Goal: Complete application form

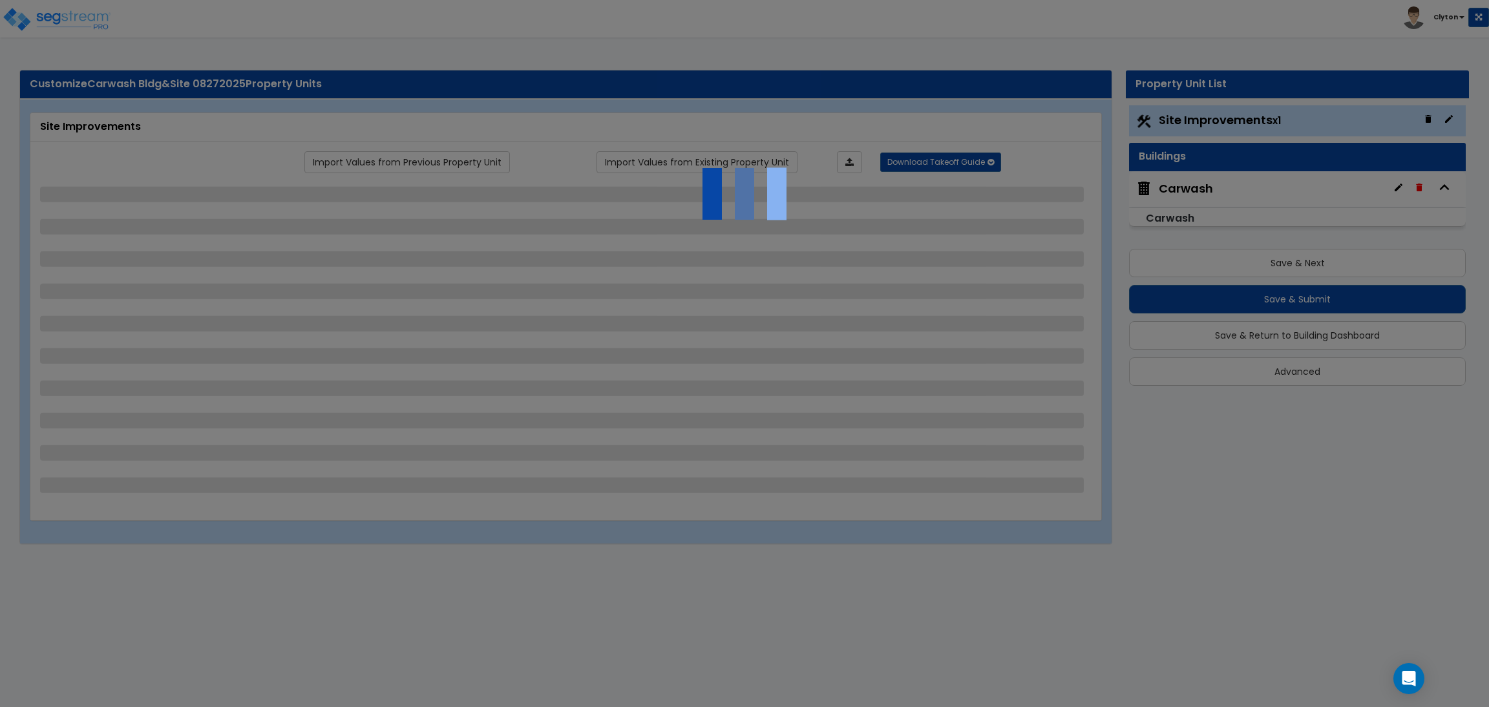
select select "2"
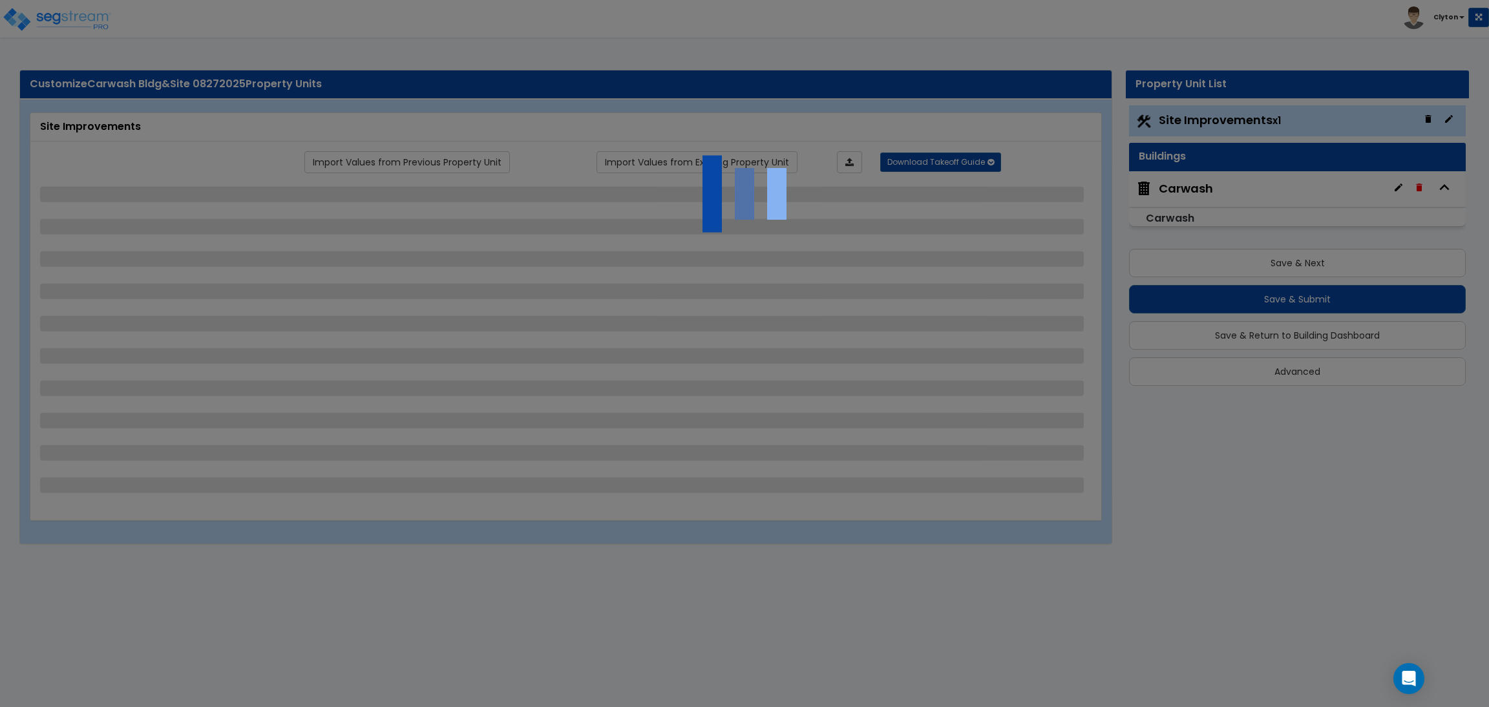
select select "2"
select select "1"
select select "2"
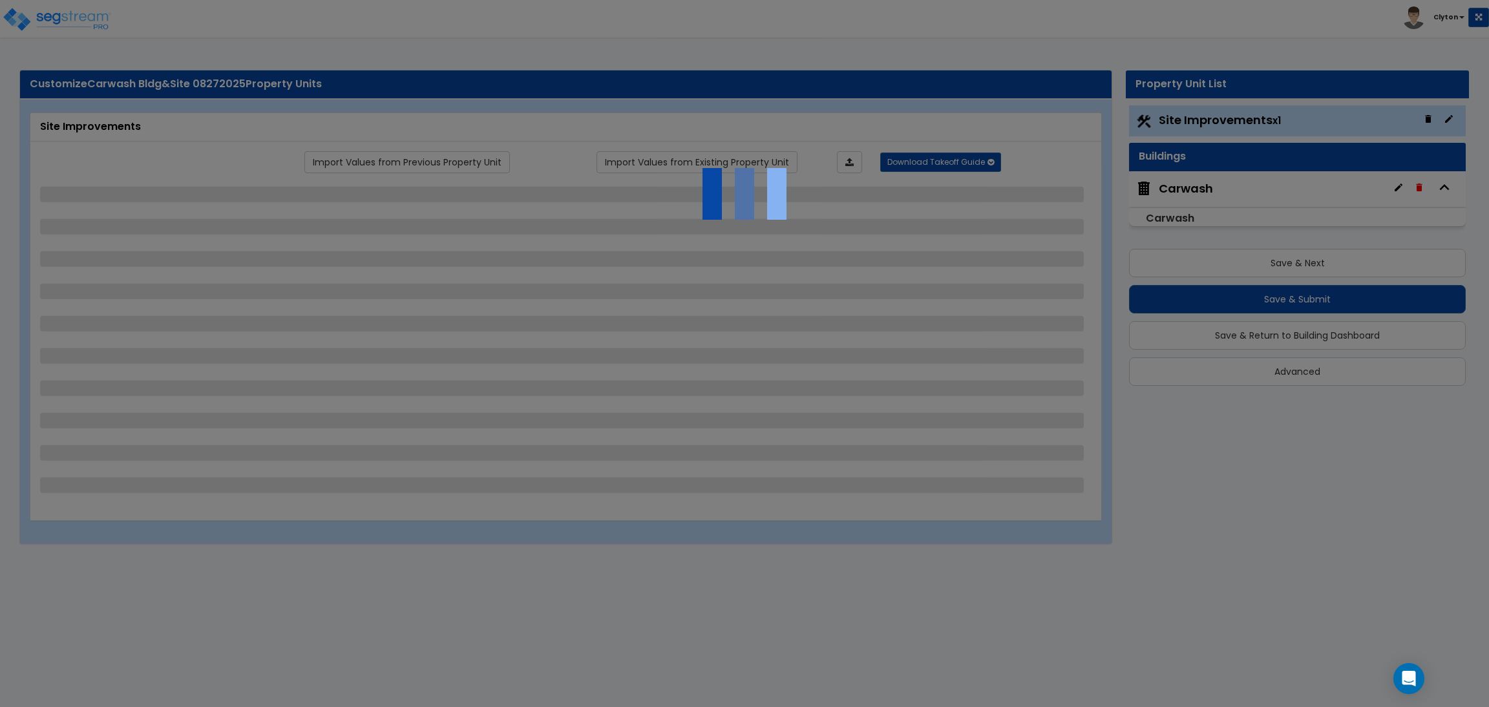
select select "2"
select select "1"
select select "2"
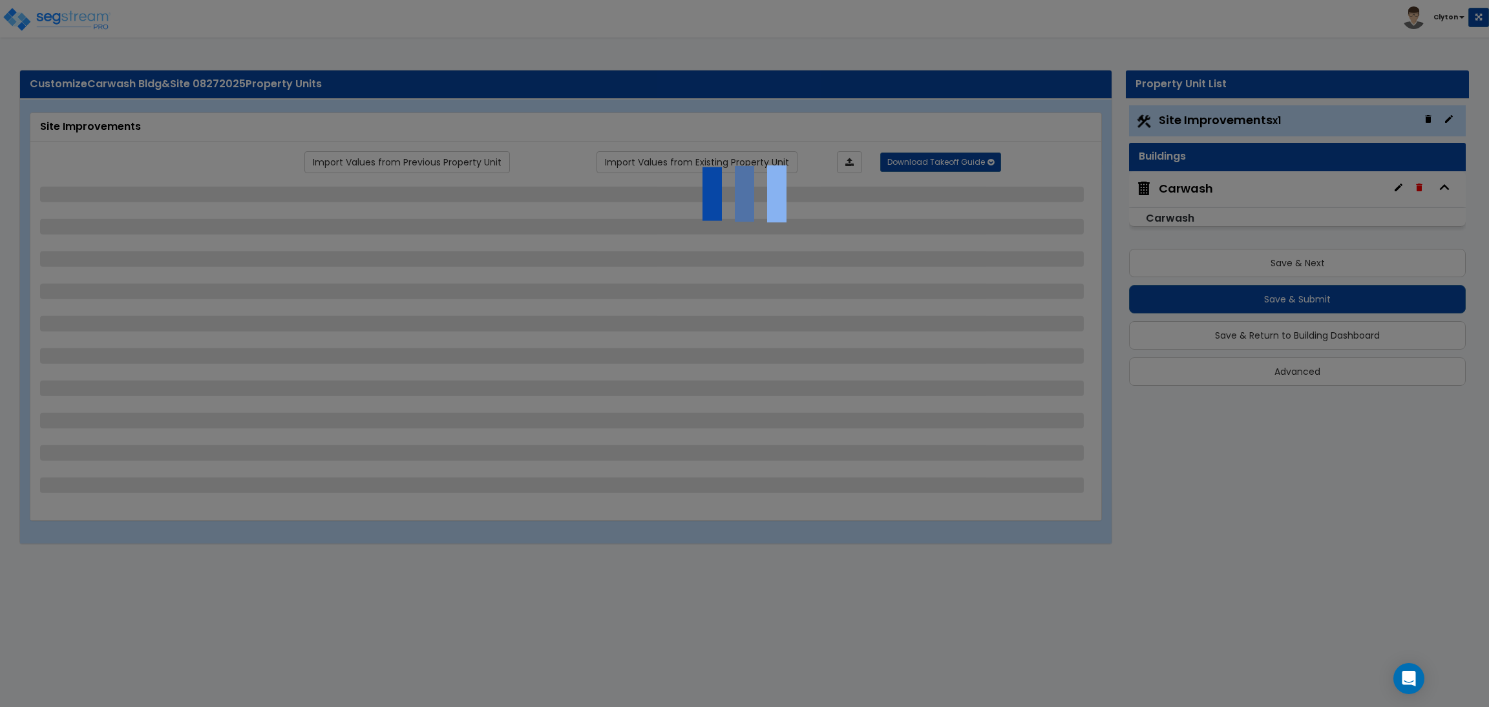
select select "3"
select select "2"
select select "1"
select select "2"
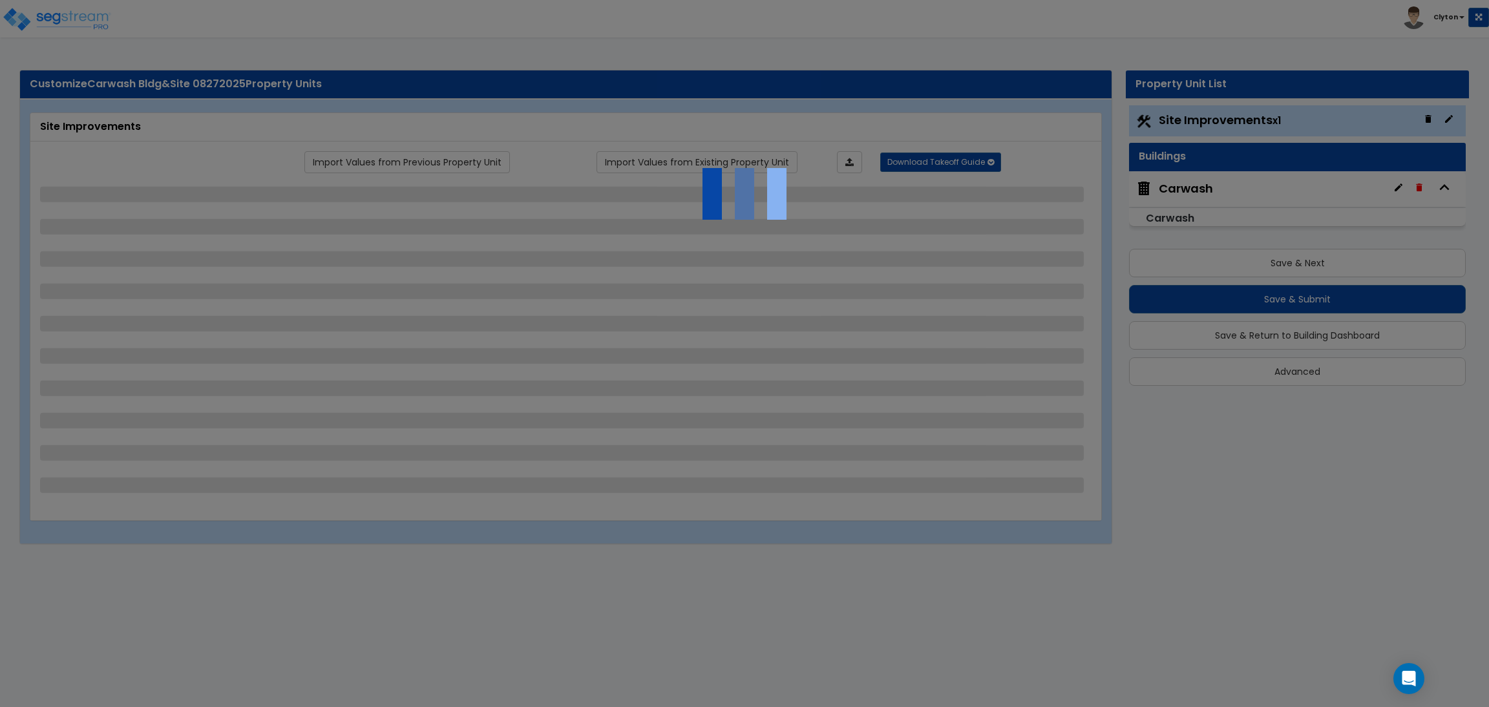
select select "1"
select select "4"
select select "2"
select select "1"
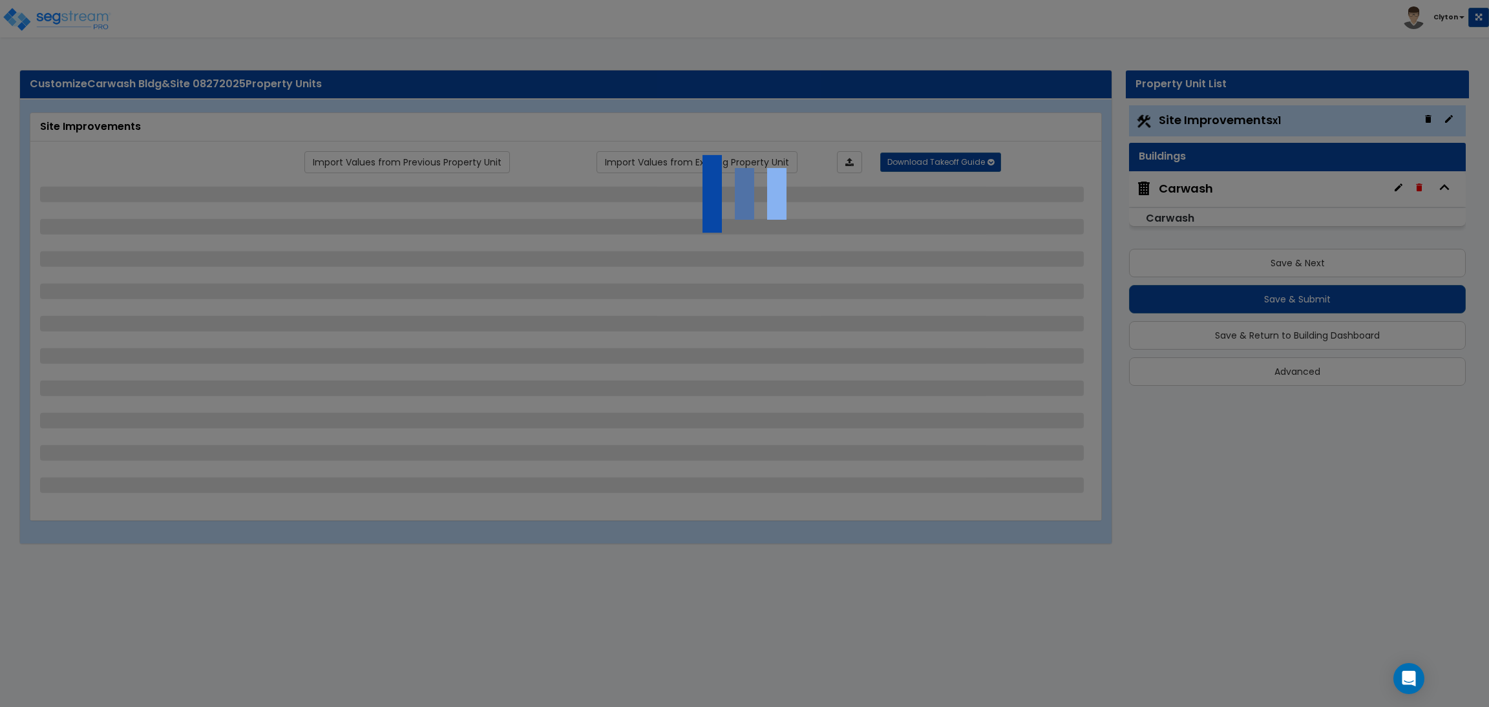
select select "3"
select select "6"
select select "3"
select select "9"
select select "2"
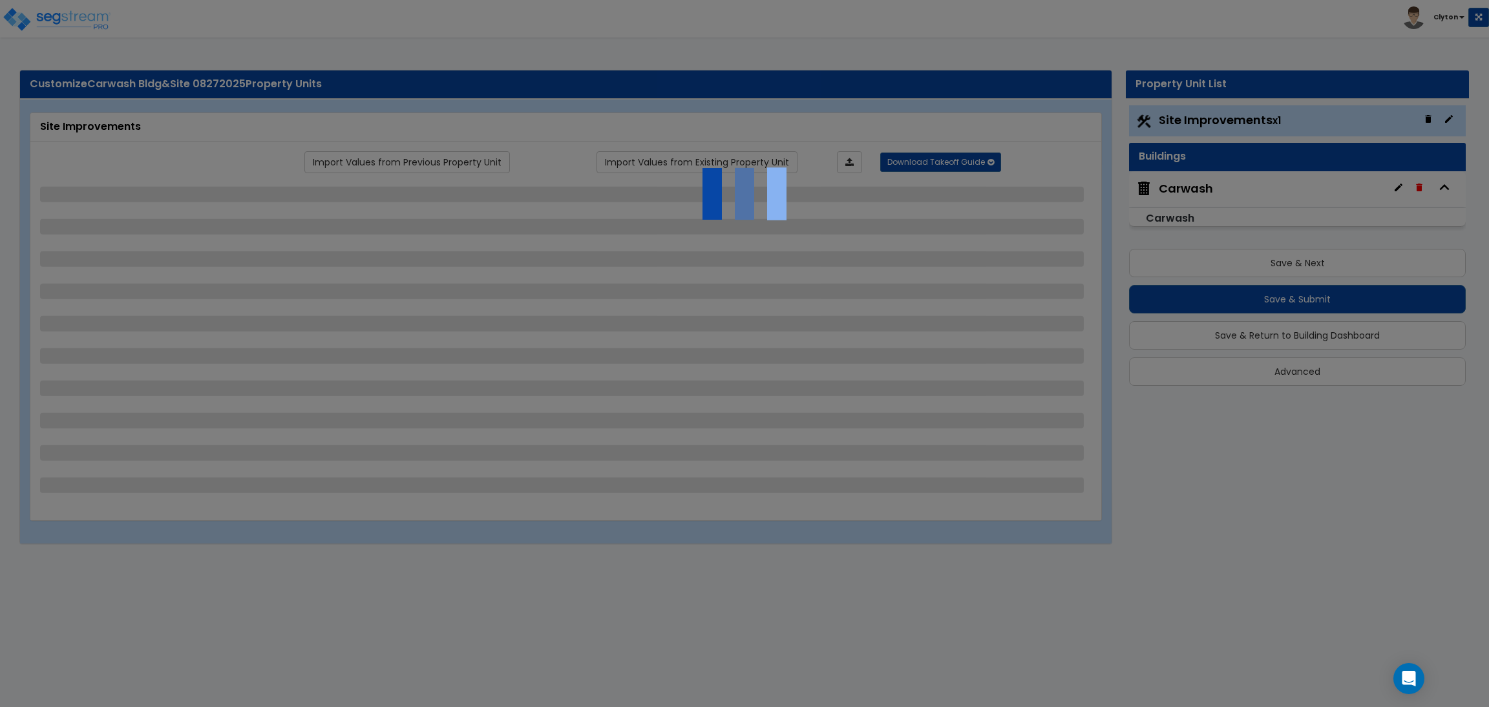
select select "3"
select select "2"
select select "3"
select select "1"
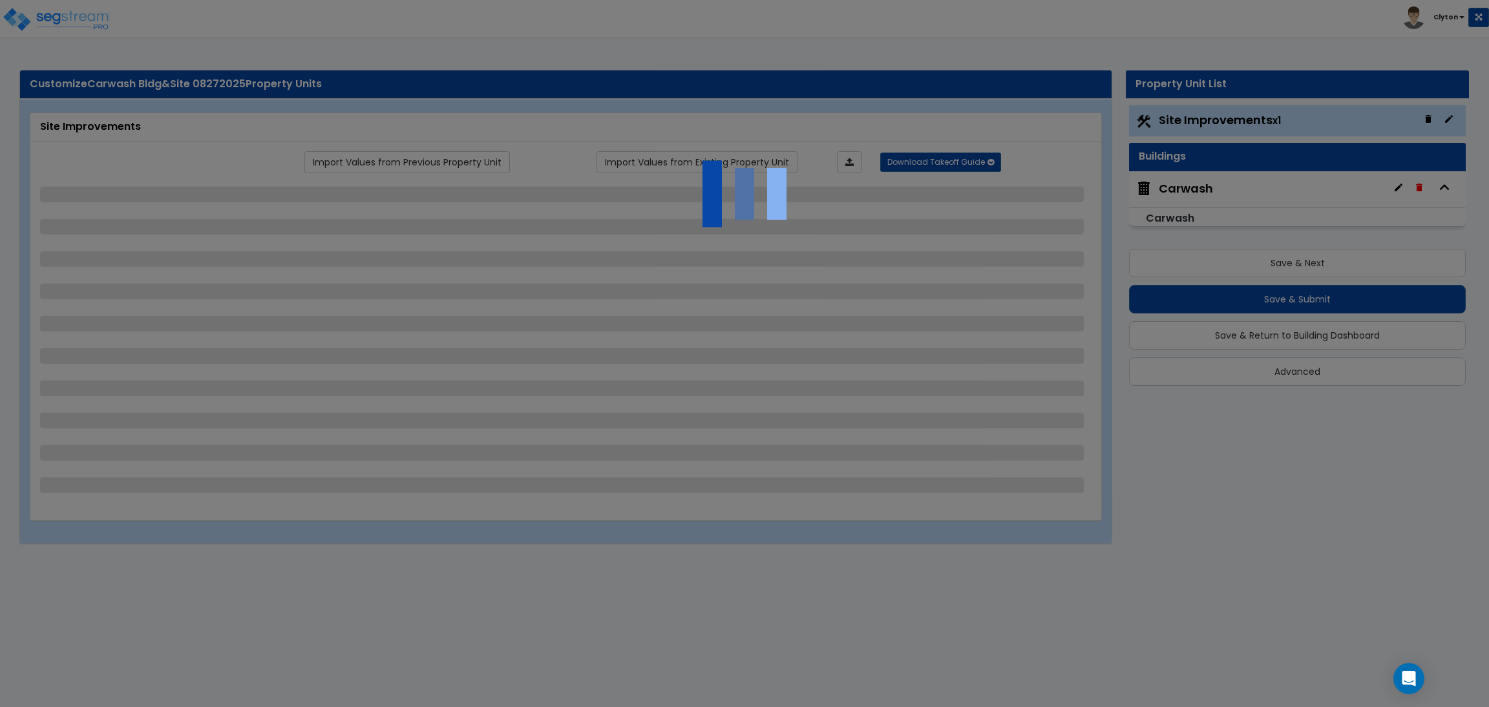
select select "1"
select select "3"
select select "2"
select select "7"
select select "10"
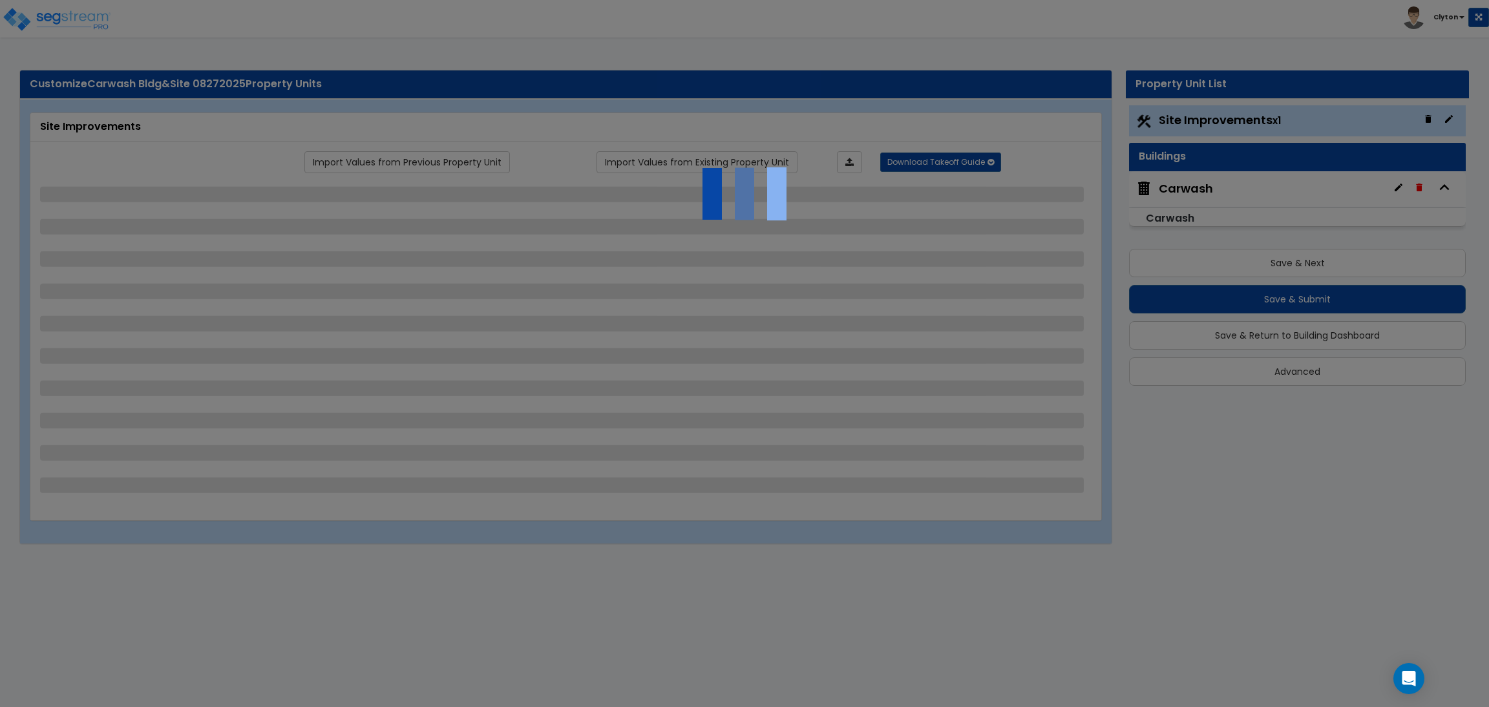
select select "3"
select select "1"
select select "2"
select select "10"
select select "3"
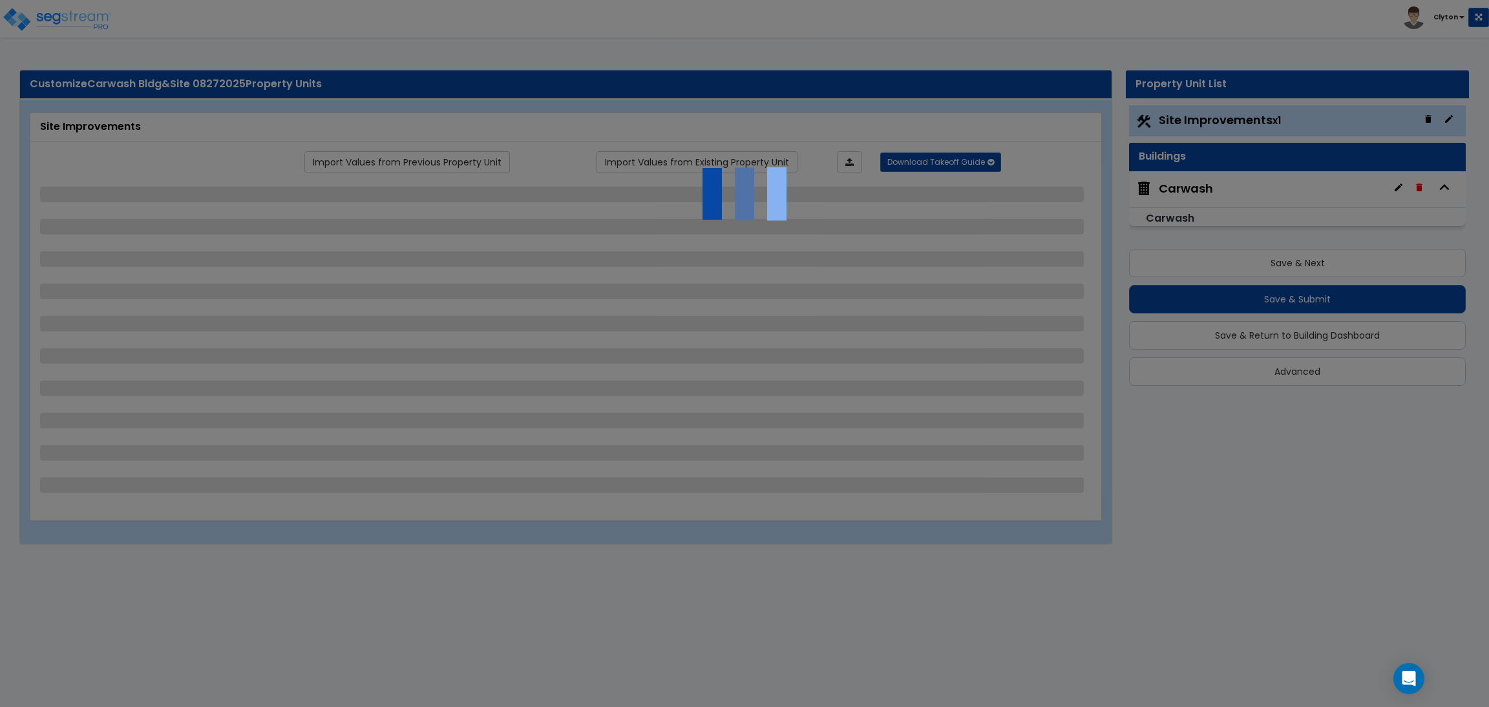
select select "2"
select select "1"
select select "5"
select select "2"
select select "3"
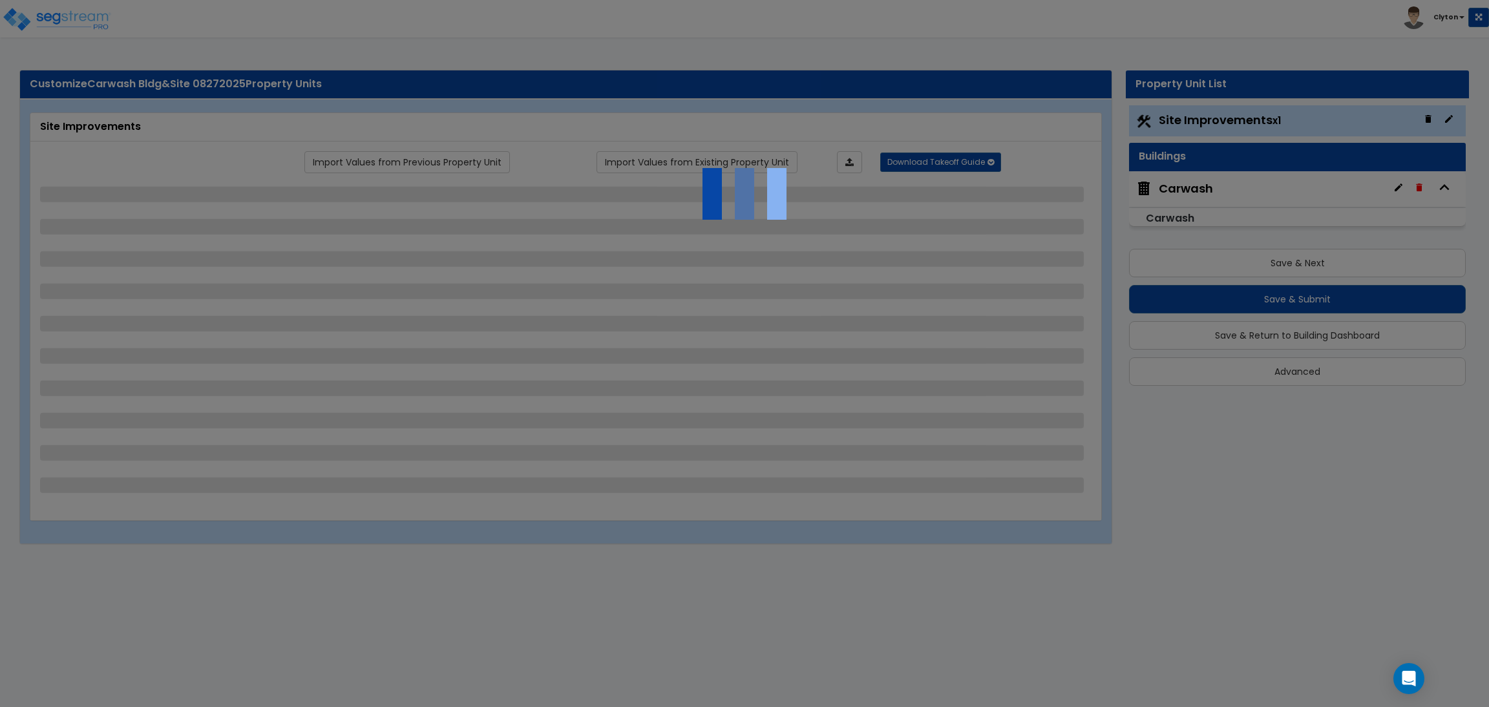
select select "2"
select select "1"
select select "2"
select select "6"
select select "1"
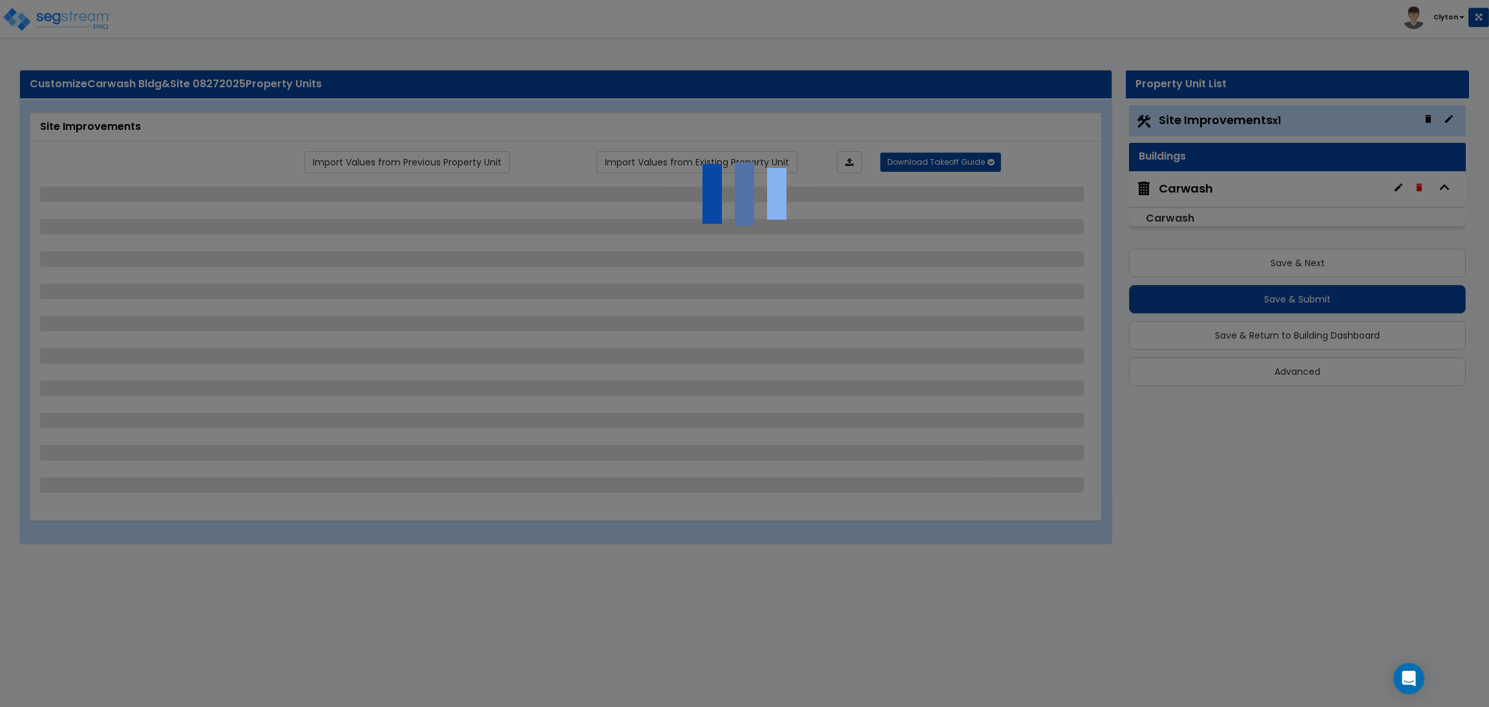
select select "5"
select select "3"
select select "11"
select select "12"
select select "18"
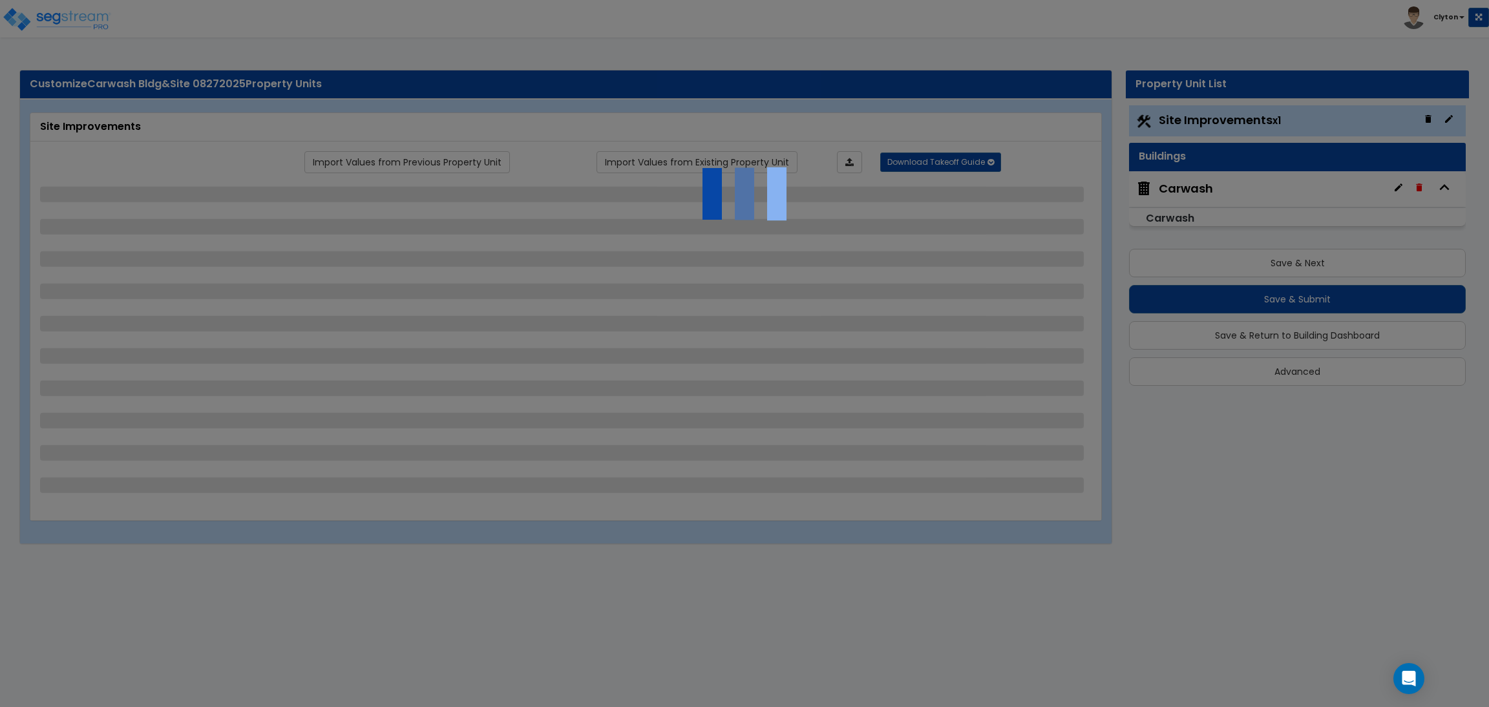
select select "4"
select select "1"
select select "5"
select select "1"
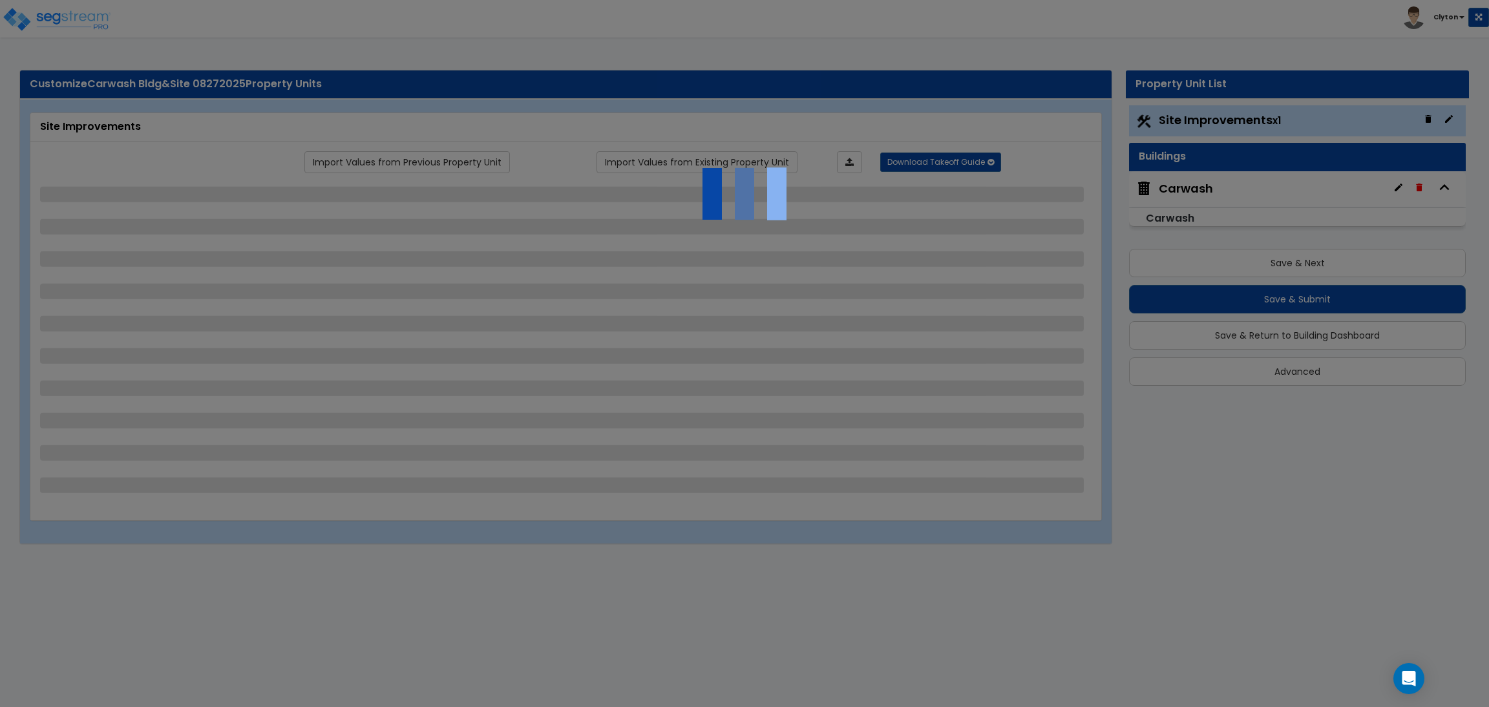
select select "2"
select select "1"
select select "4"
select select "2"
select select "5"
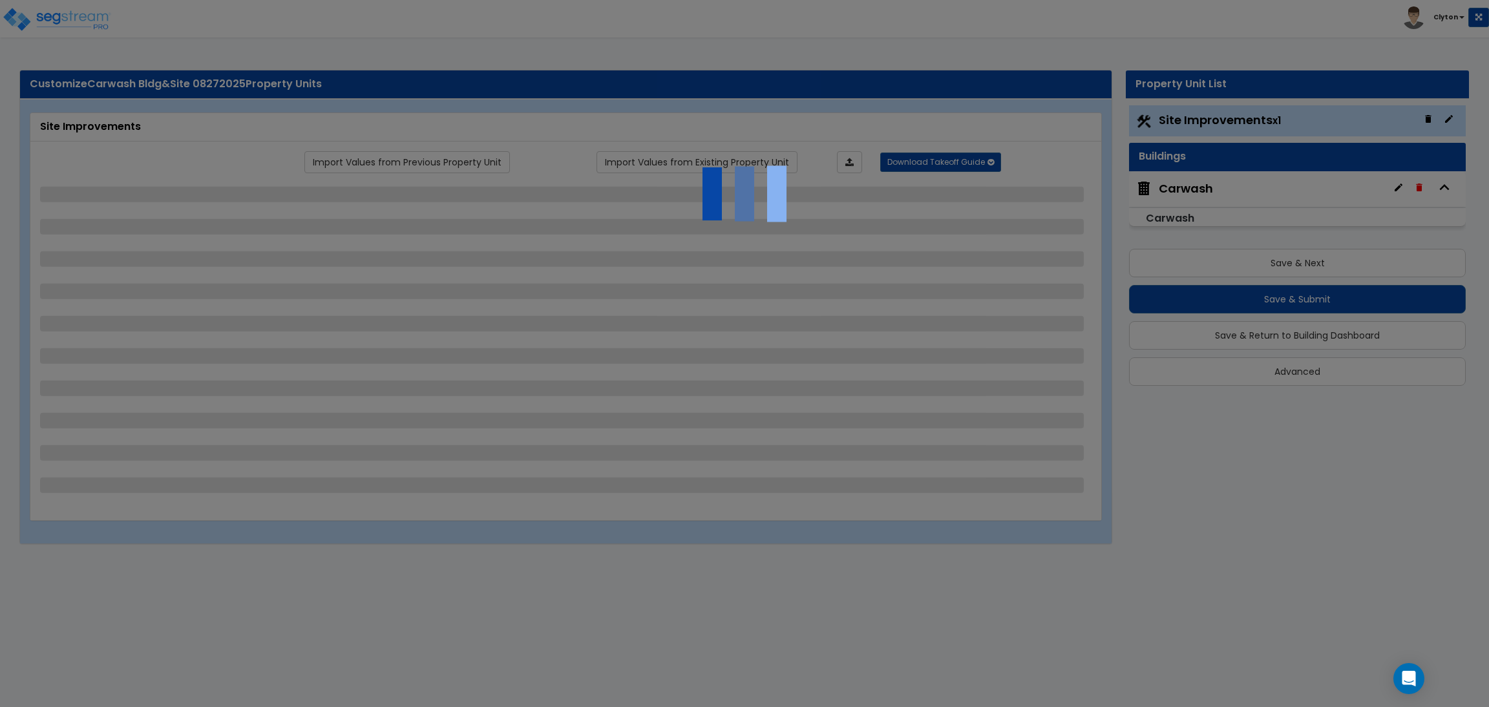
select select "1"
select select "2"
select select "1"
select select "3"
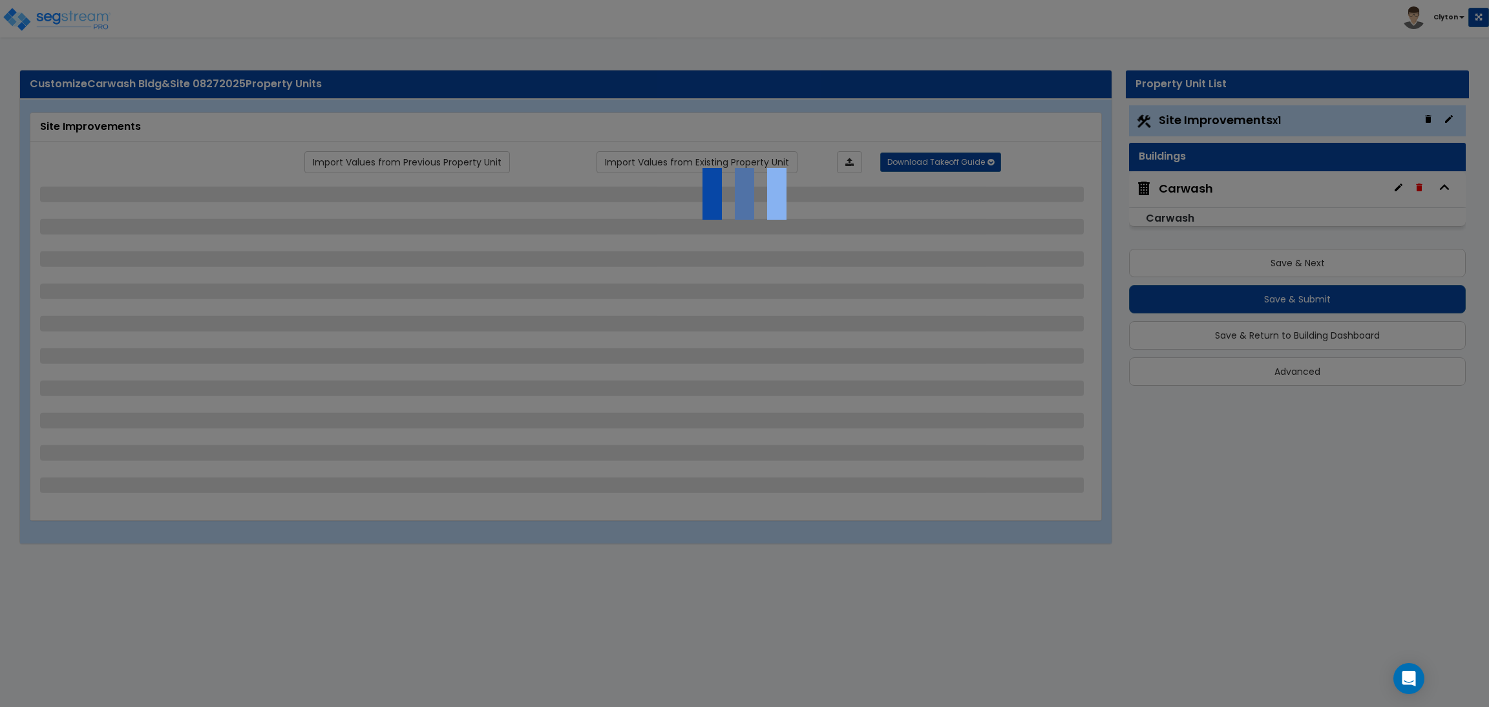
select select "1"
select select "3"
select select "2"
select select "4"
select select "2"
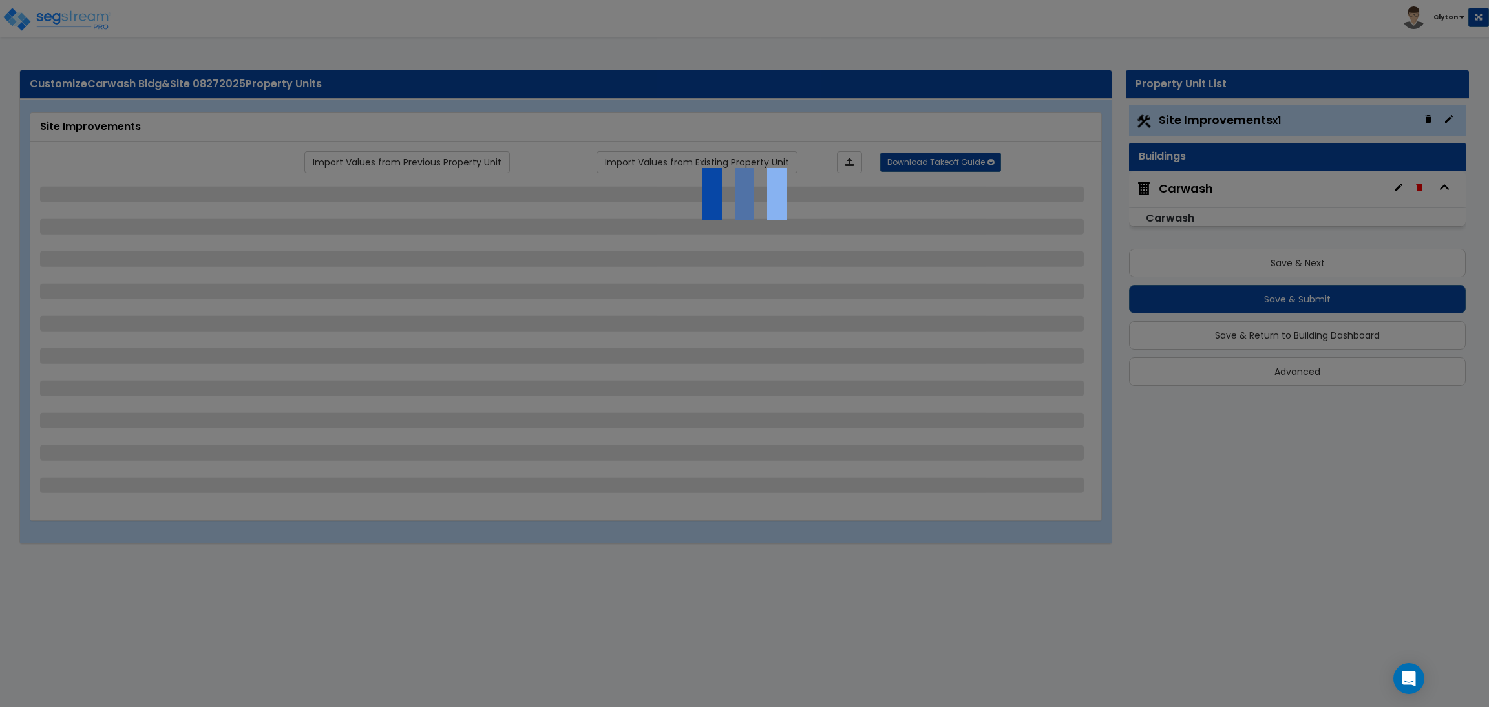
select select "2"
select select "1"
select select "2"
select select "4"
select select "2"
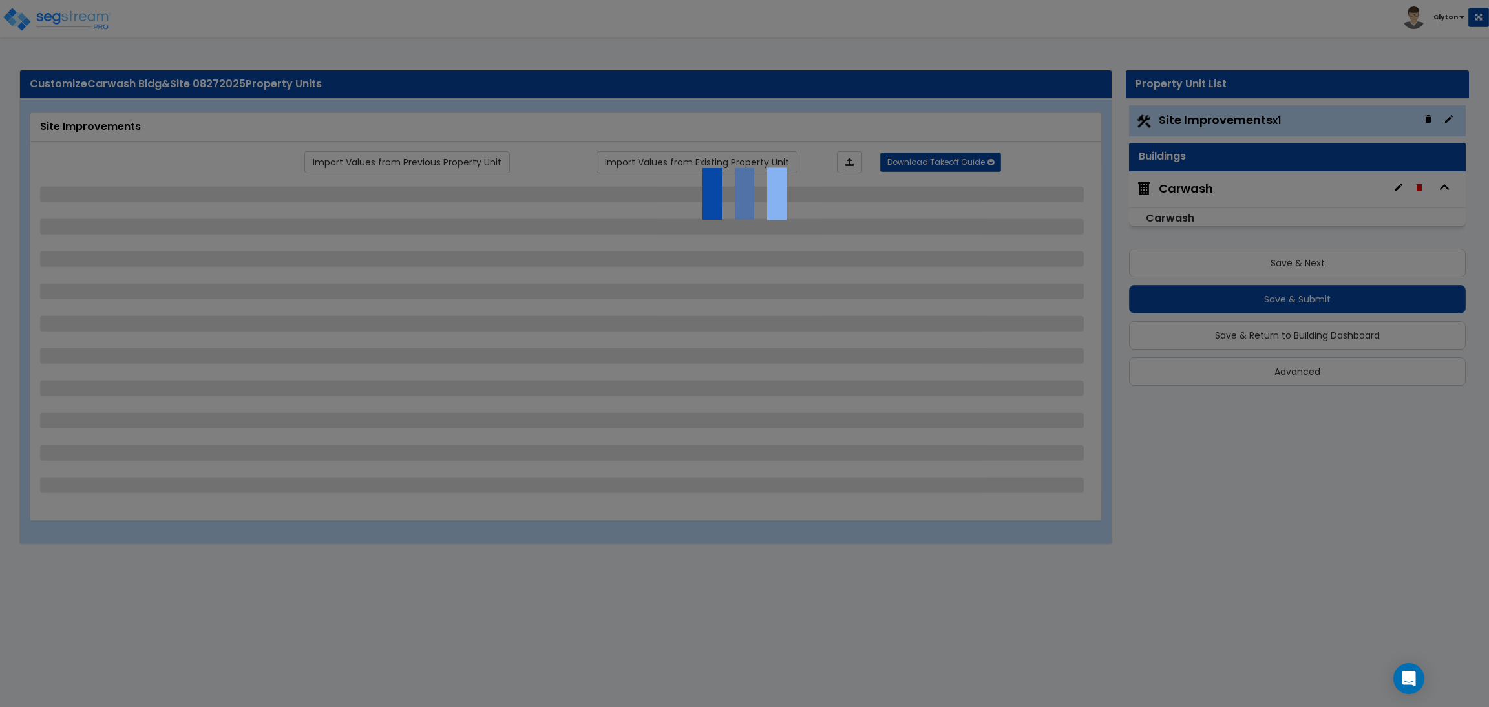
select select "1"
select select "2"
select select "1"
select select "2"
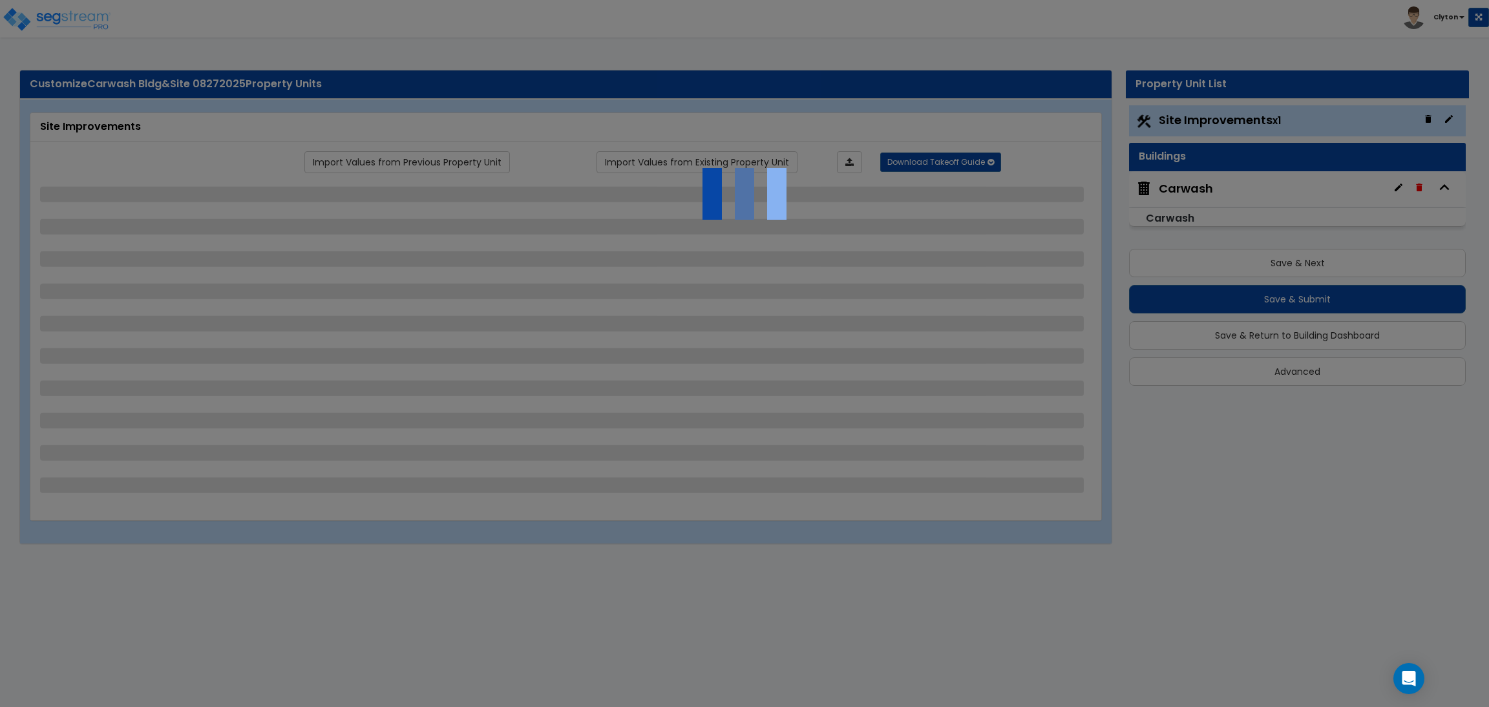
select select "3"
select select "1"
select select "4"
select select "8"
select select "2"
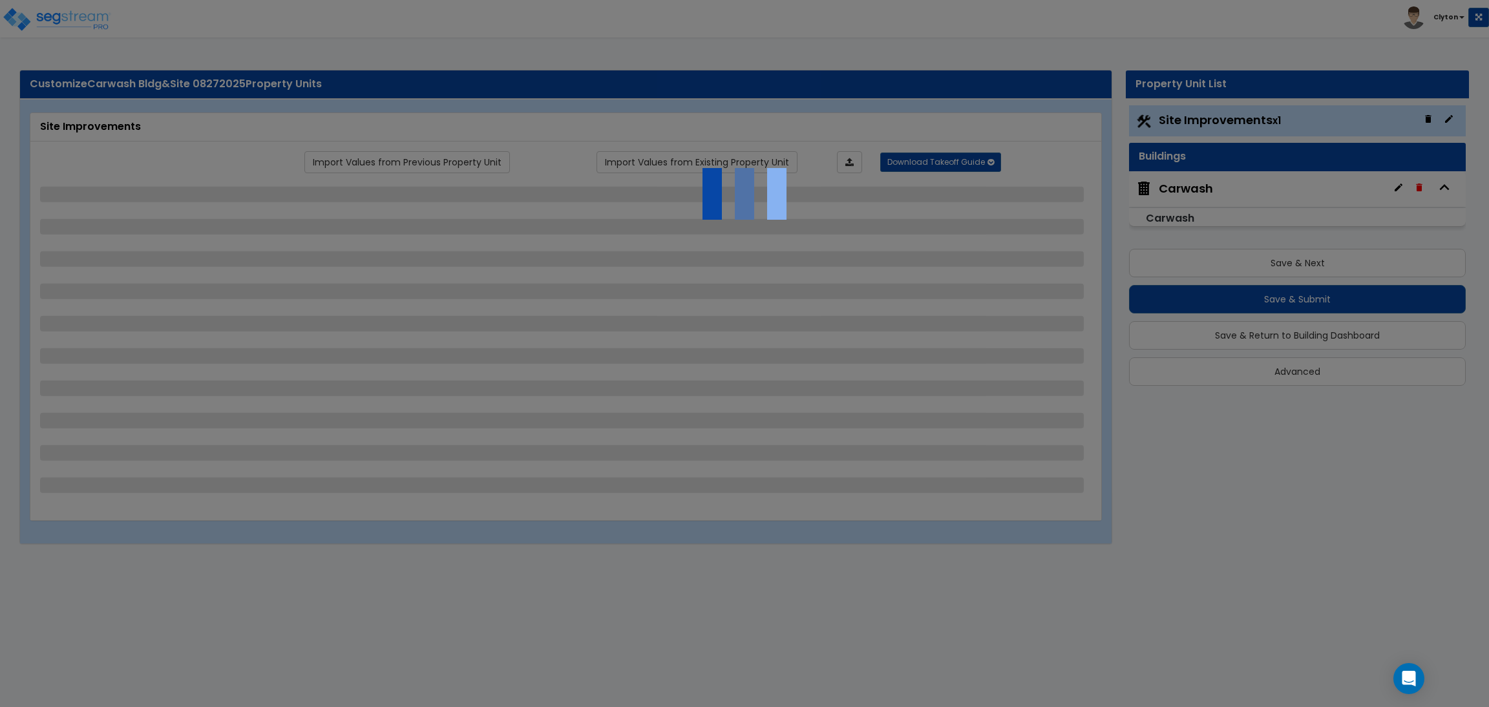
select select "1"
select select "4"
select select "5"
select select "2"
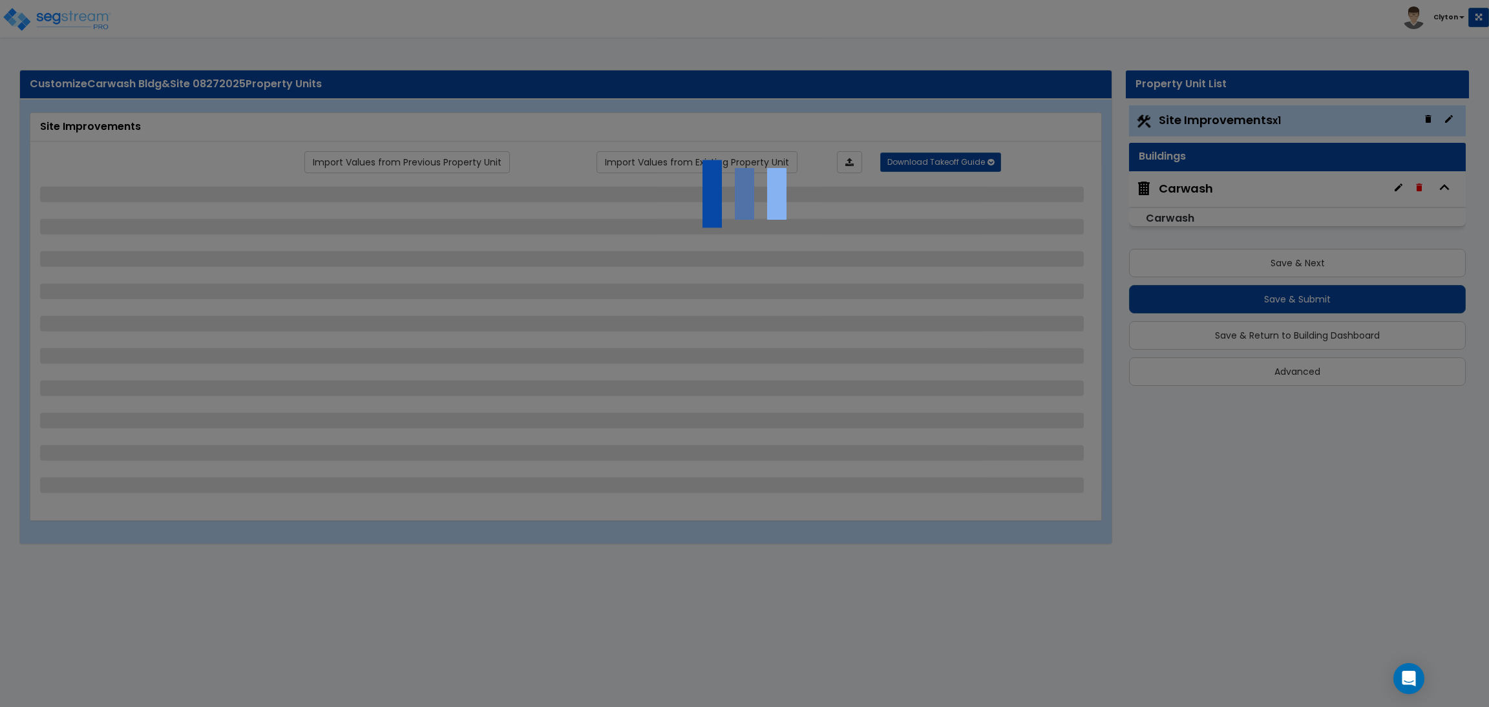
select select "3"
select select "2"
select select "3"
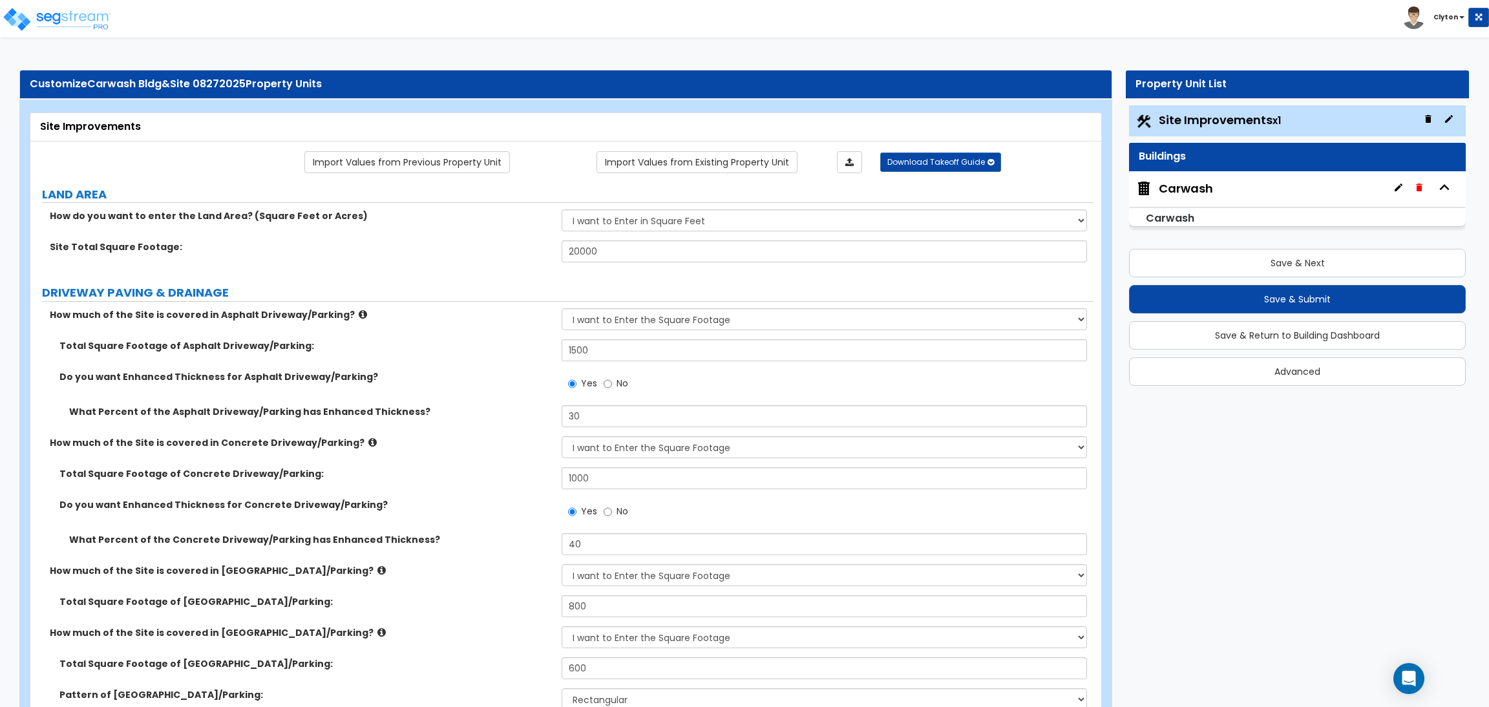
click at [472, 264] on div "Site Total Square Footage: 20000" at bounding box center [561, 255] width 1063 height 31
click at [484, 269] on div "Site Total Square Footage: 20000" at bounding box center [561, 255] width 1063 height 31
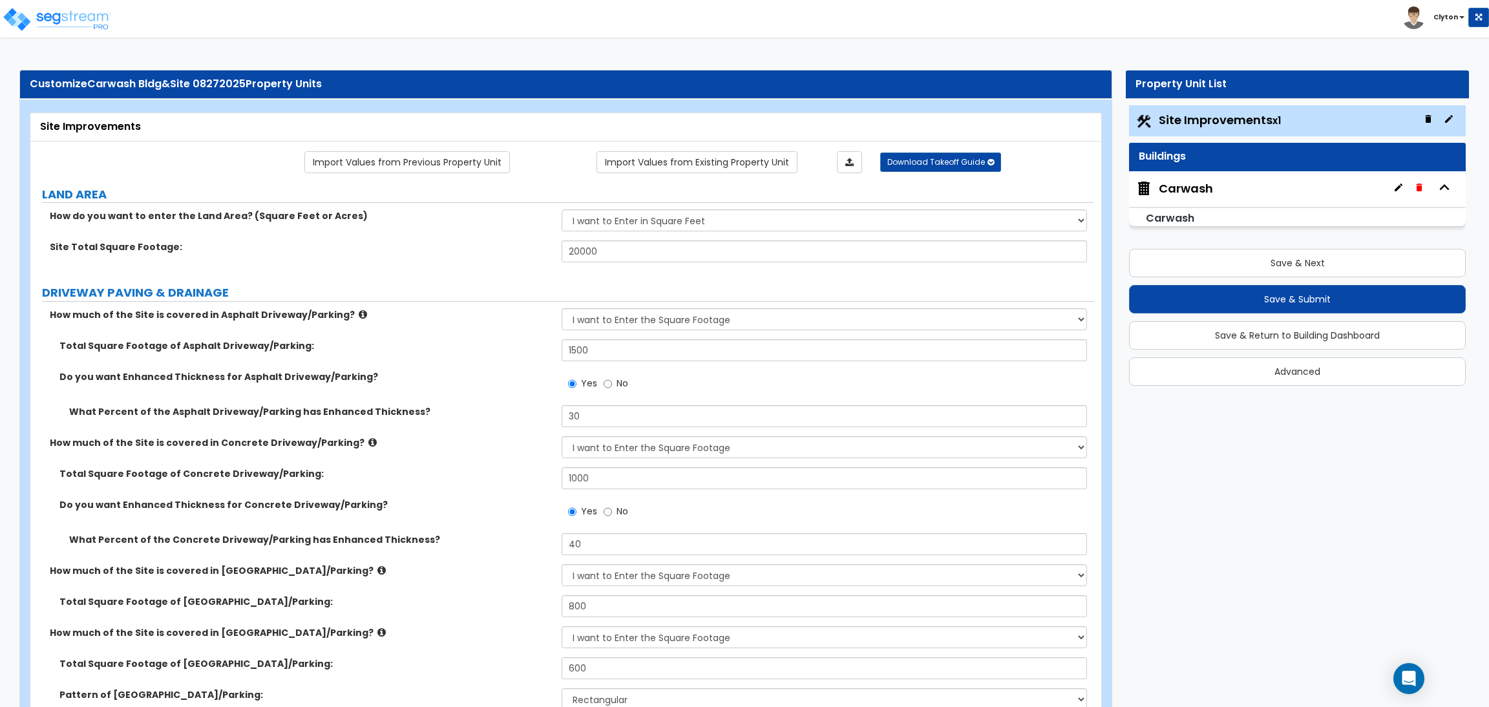
click at [1300, 21] on div "Toggle navigation [GEOGRAPHIC_DATA]" at bounding box center [744, 18] width 1489 height 37
